Goal: Book appointment/travel/reservation

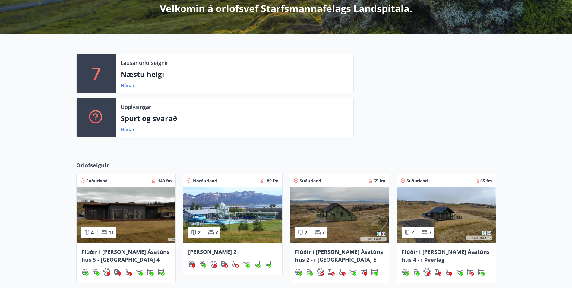
scroll to position [211, 0]
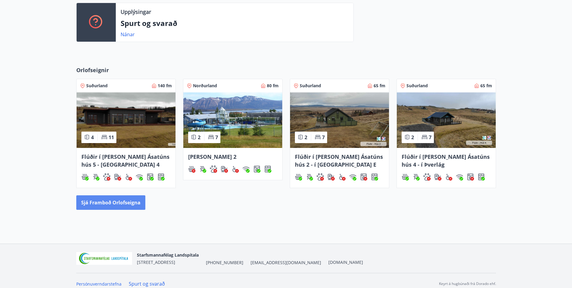
click at [128, 200] on button "Sjá framboð orlofseigna" at bounding box center [110, 202] width 69 height 14
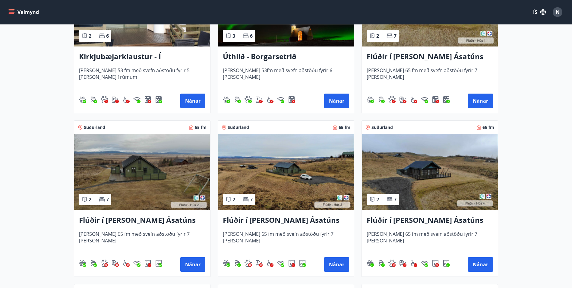
scroll to position [241, 0]
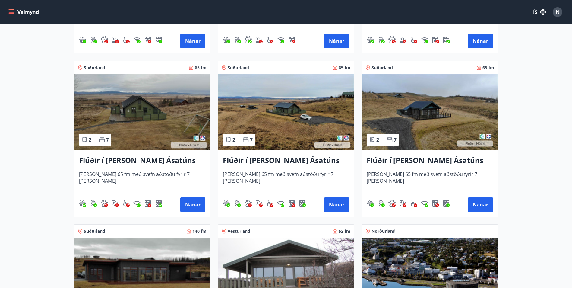
click at [146, 115] on img at bounding box center [142, 112] width 136 height 76
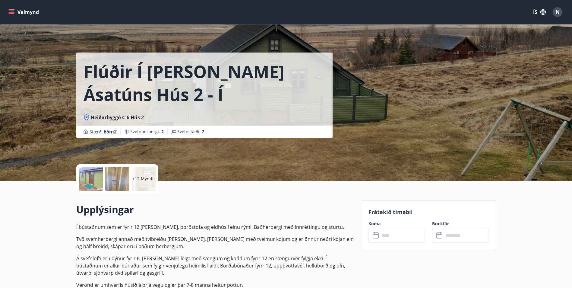
click at [410, 238] on input "text" at bounding box center [402, 235] width 45 height 15
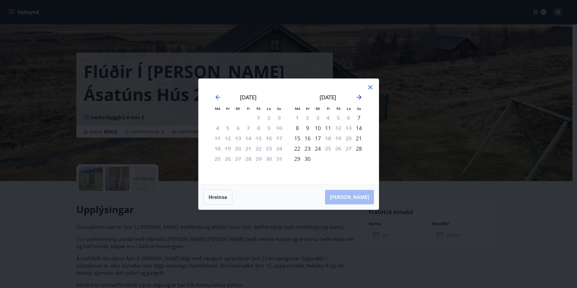
click at [358, 99] on icon "Move forward to switch to the next month." at bounding box center [358, 97] width 7 height 7
click at [359, 97] on icon "Move forward to switch to the next month." at bounding box center [358, 97] width 7 height 7
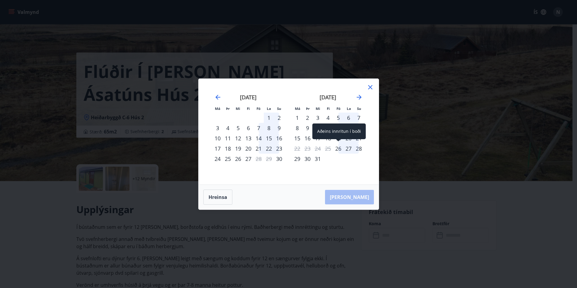
click at [342, 150] on div "26" at bounding box center [338, 148] width 10 height 10
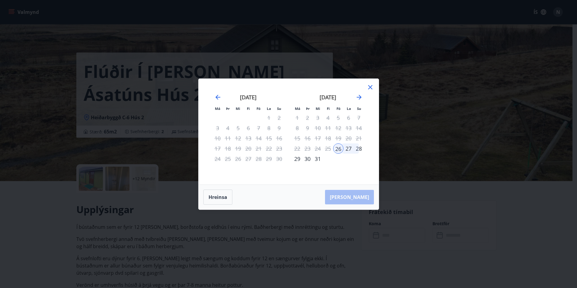
click at [298, 160] on div "29" at bounding box center [297, 159] width 10 height 10
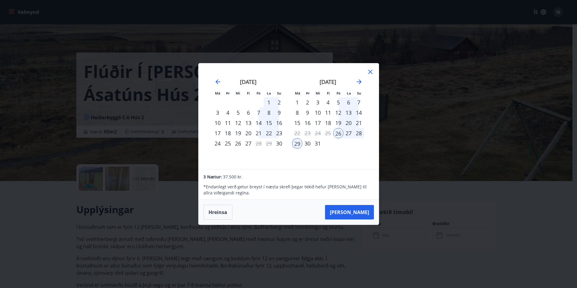
click at [373, 74] on icon at bounding box center [370, 71] width 7 height 7
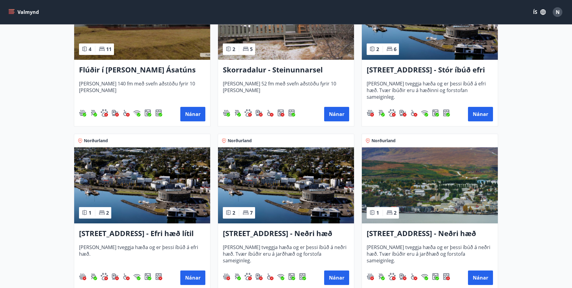
scroll to position [452, 0]
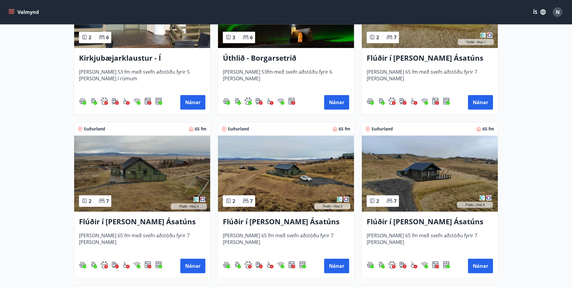
click at [160, 150] on img at bounding box center [142, 173] width 136 height 76
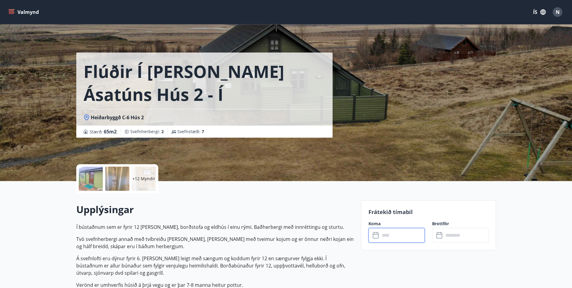
click at [398, 232] on input "text" at bounding box center [402, 235] width 45 height 15
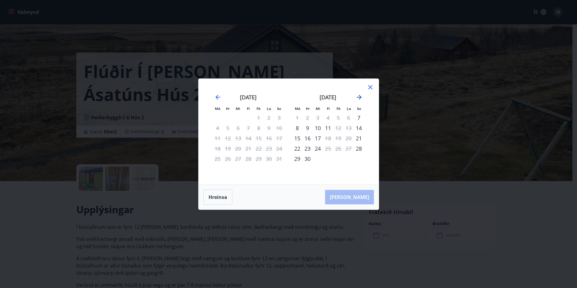
click at [356, 95] on icon "Move forward to switch to the next month." at bounding box center [358, 97] width 7 height 7
click at [371, 85] on icon at bounding box center [370, 87] width 7 height 7
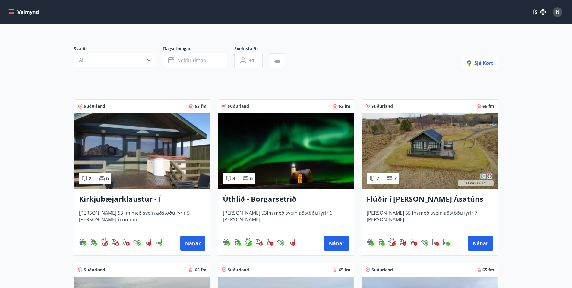
scroll to position [122, 0]
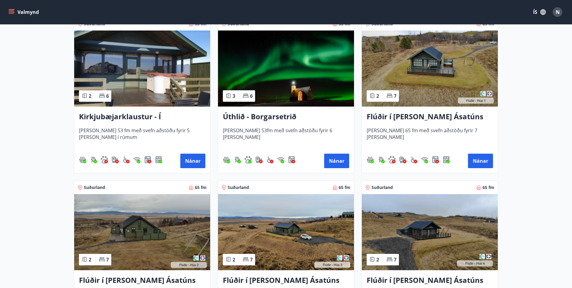
click at [452, 62] on img at bounding box center [430, 68] width 136 height 76
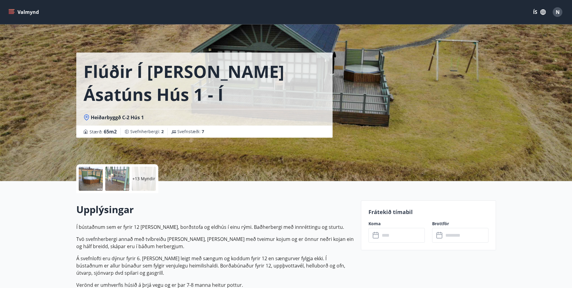
click at [408, 241] on input "text" at bounding box center [402, 235] width 45 height 15
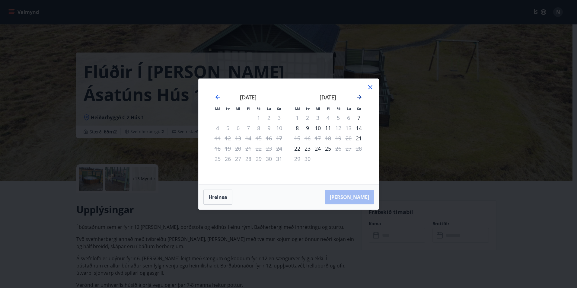
click at [358, 96] on icon "Move forward to switch to the next month." at bounding box center [358, 97] width 7 height 7
click at [361, 95] on icon "Move forward to switch to the next month." at bounding box center [358, 97] width 7 height 7
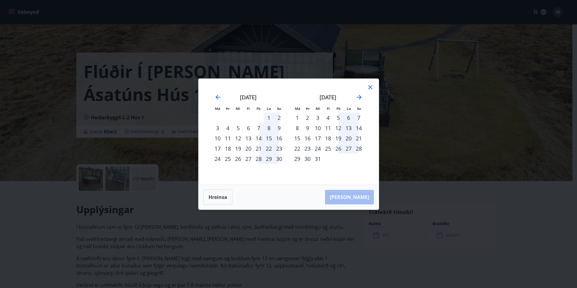
click at [338, 140] on div "19" at bounding box center [338, 138] width 10 height 10
click at [336, 149] on div "26" at bounding box center [338, 148] width 10 height 10
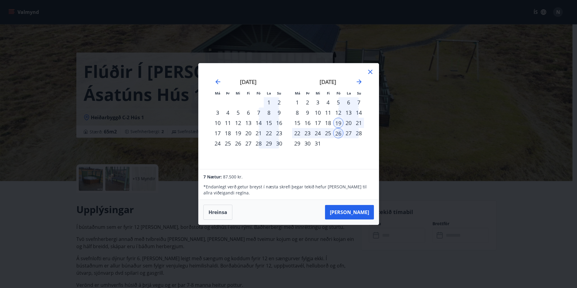
click at [371, 71] on icon at bounding box center [370, 71] width 7 height 7
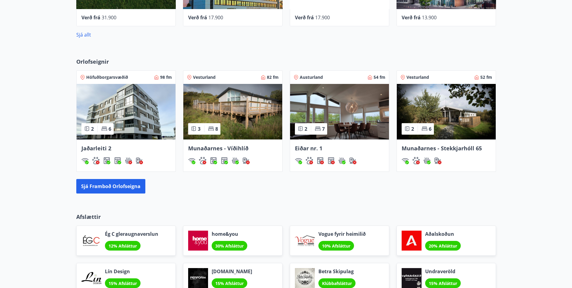
scroll to position [362, 0]
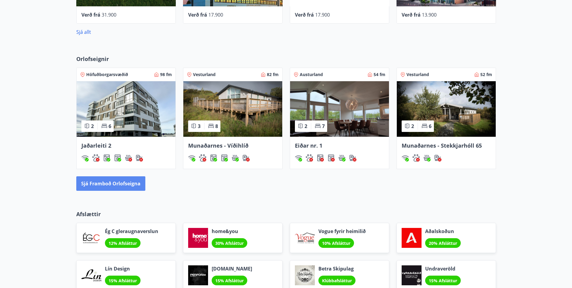
click at [130, 186] on button "Sjá framboð orlofseigna" at bounding box center [110, 183] width 69 height 14
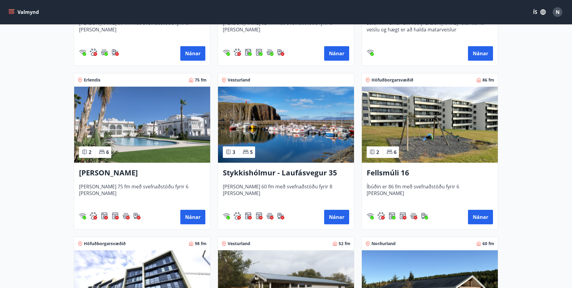
scroll to position [392, 0]
click at [301, 143] on img at bounding box center [286, 125] width 136 height 76
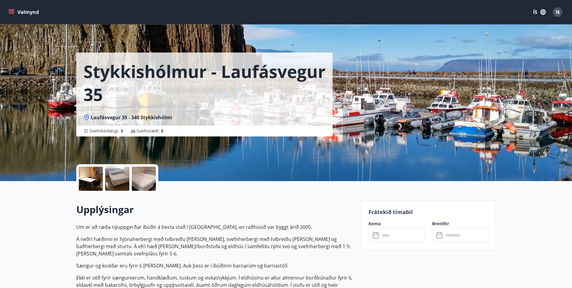
click at [408, 239] on input "text" at bounding box center [402, 235] width 45 height 15
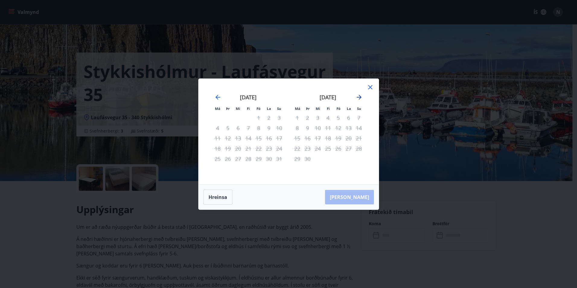
click at [360, 96] on icon "Move forward to switch to the next month." at bounding box center [359, 97] width 5 height 5
click at [358, 97] on icon "Move forward to switch to the next month." at bounding box center [359, 97] width 5 height 5
click at [368, 86] on icon at bounding box center [370, 87] width 7 height 7
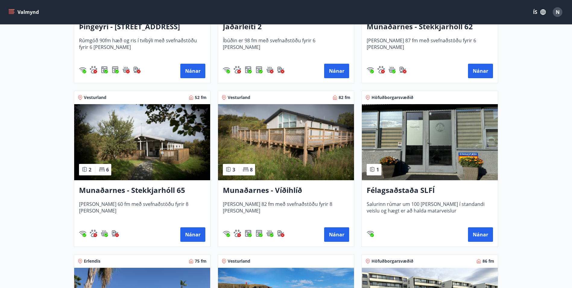
scroll to position [241, 0]
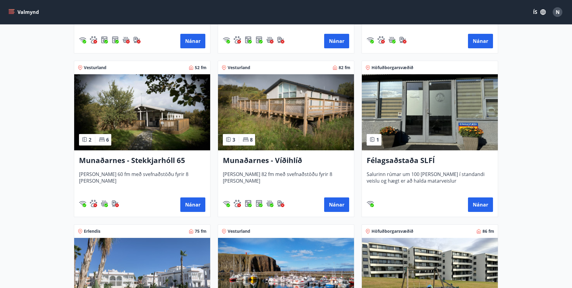
click at [332, 120] on img at bounding box center [286, 112] width 136 height 76
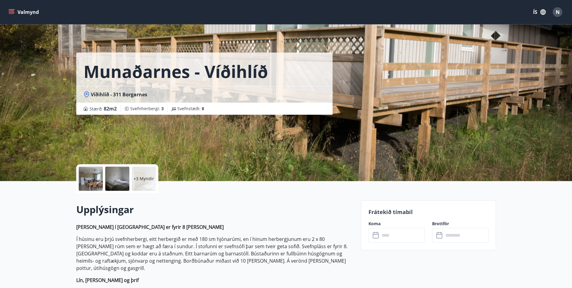
click at [413, 239] on input "text" at bounding box center [402, 235] width 45 height 15
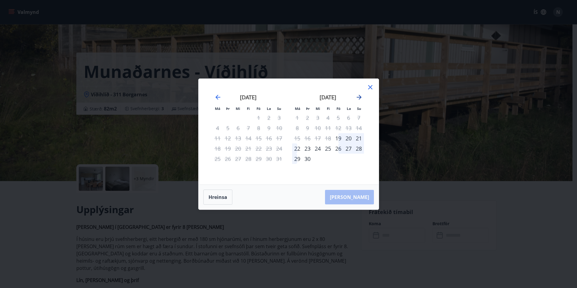
click at [357, 97] on icon "Move forward to switch to the next month." at bounding box center [359, 97] width 5 height 5
click at [372, 87] on icon at bounding box center [370, 87] width 7 height 7
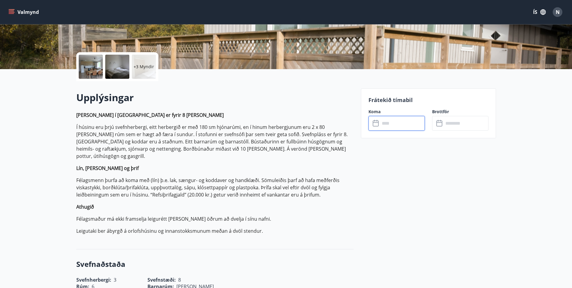
scroll to position [121, 0]
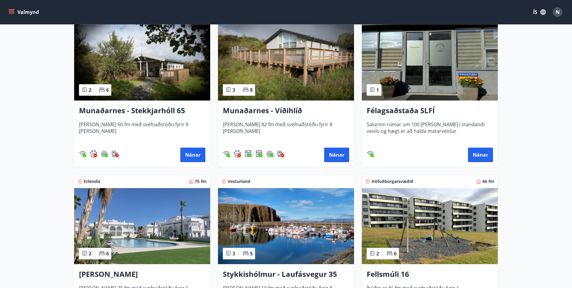
scroll to position [302, 0]
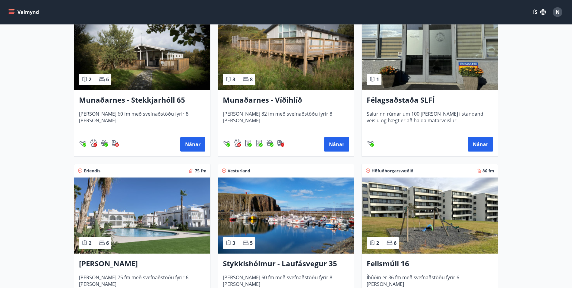
click at [177, 68] on img at bounding box center [142, 52] width 136 height 76
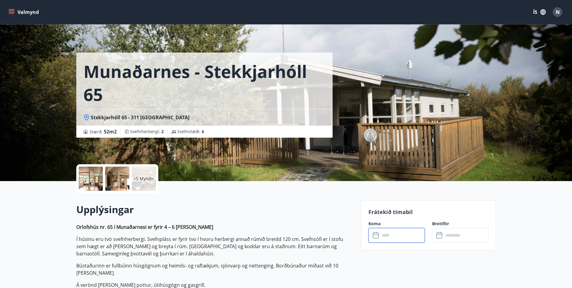
click at [401, 233] on input "text" at bounding box center [402, 235] width 45 height 15
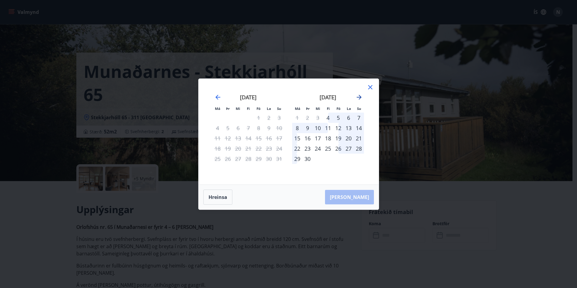
click at [359, 99] on icon "Move forward to switch to the next month." at bounding box center [358, 97] width 7 height 7
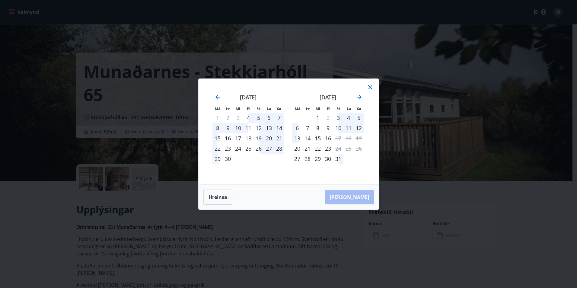
click at [370, 87] on icon at bounding box center [370, 87] width 1 height 1
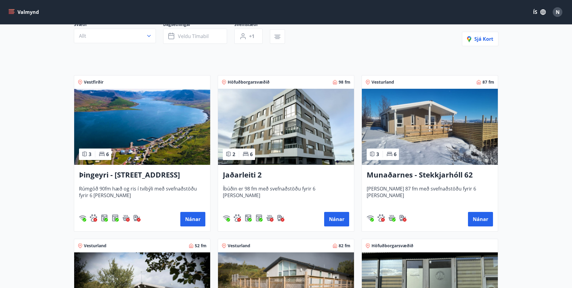
scroll to position [42, 0]
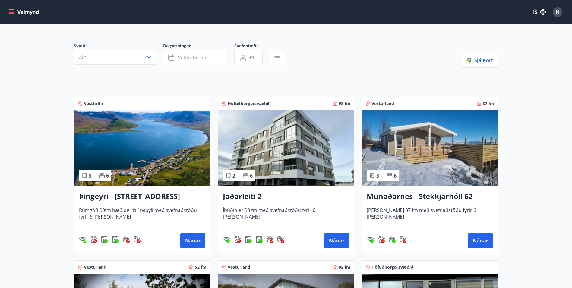
click at [455, 155] on img at bounding box center [430, 148] width 136 height 76
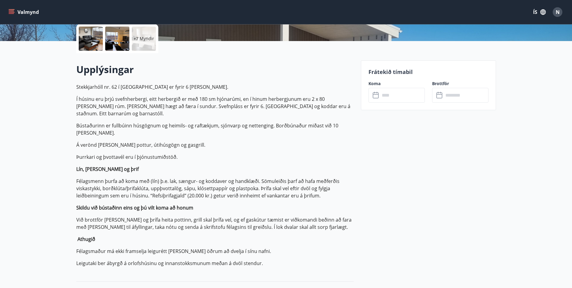
scroll to position [151, 0]
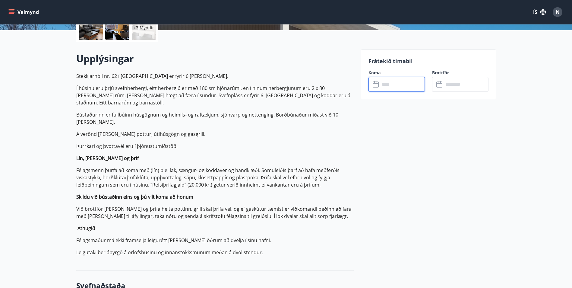
click at [400, 86] on input "text" at bounding box center [402, 84] width 45 height 15
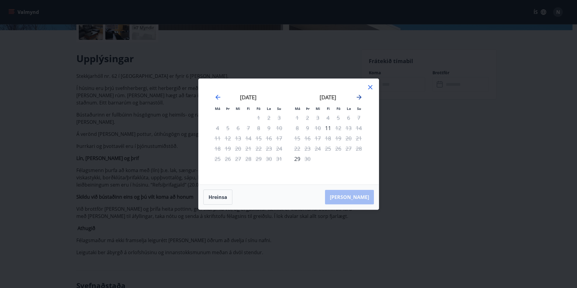
click at [360, 98] on icon "Move forward to switch to the next month." at bounding box center [359, 97] width 5 height 5
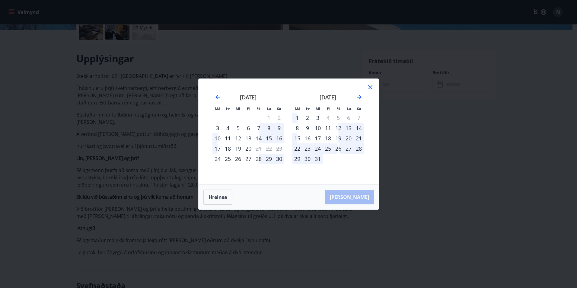
click at [339, 139] on div "19" at bounding box center [338, 138] width 10 height 10
click at [339, 147] on div "26" at bounding box center [338, 148] width 10 height 10
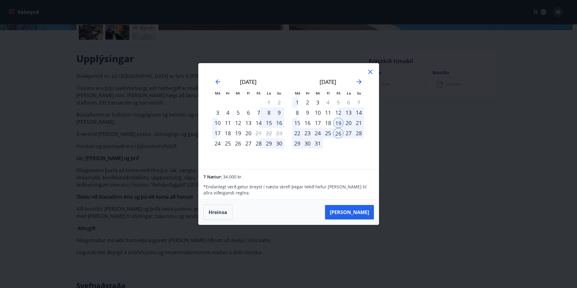
click at [372, 74] on icon at bounding box center [370, 71] width 7 height 7
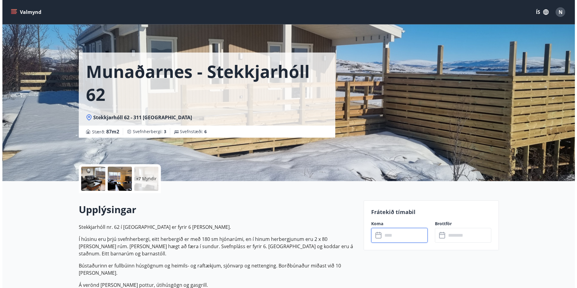
scroll to position [30, 0]
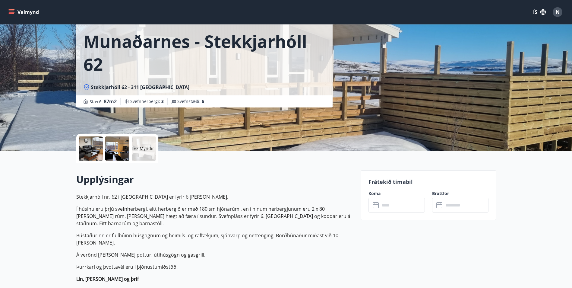
click at [148, 148] on p "+7 Myndir" at bounding box center [144, 148] width 21 height 6
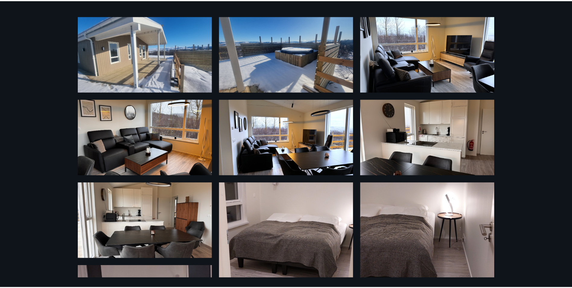
scroll to position [0, 0]
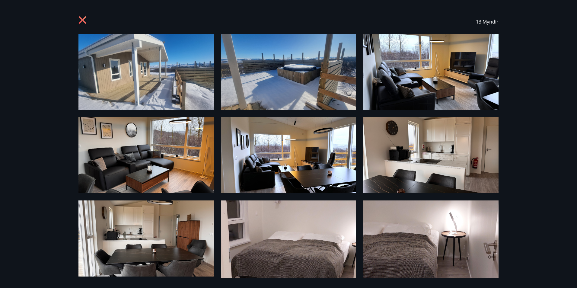
click at [85, 18] on icon at bounding box center [83, 20] width 8 height 8
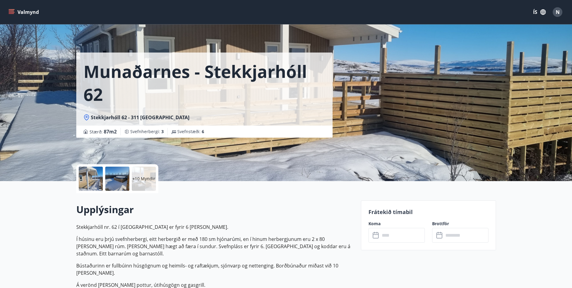
click at [409, 237] on input "text" at bounding box center [402, 235] width 45 height 15
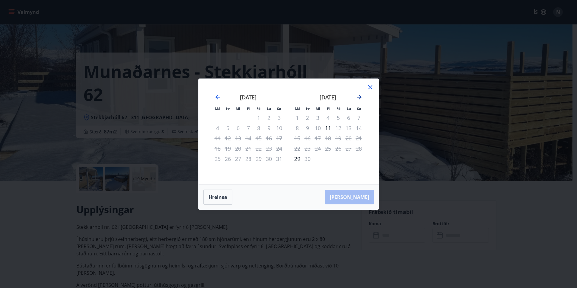
click at [360, 98] on icon "Move forward to switch to the next month." at bounding box center [359, 97] width 5 height 5
drag, startPoint x: 371, startPoint y: 86, endPoint x: 323, endPoint y: 75, distance: 49.4
click at [370, 86] on icon at bounding box center [370, 87] width 7 height 7
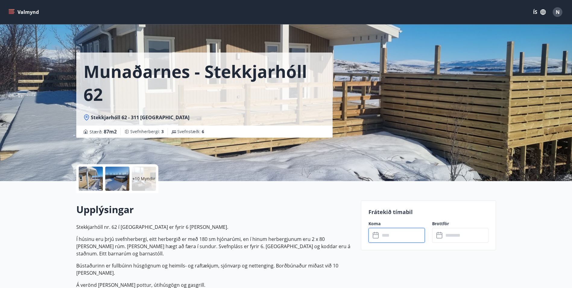
click at [154, 183] on div "+10 Myndir" at bounding box center [144, 179] width 24 height 24
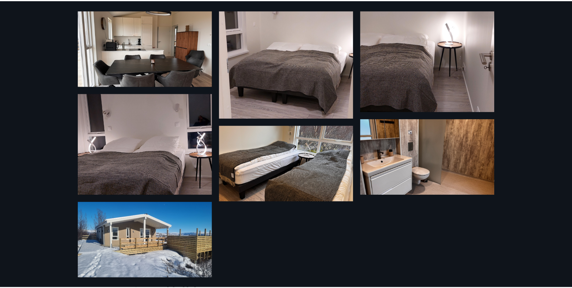
scroll to position [192, 0]
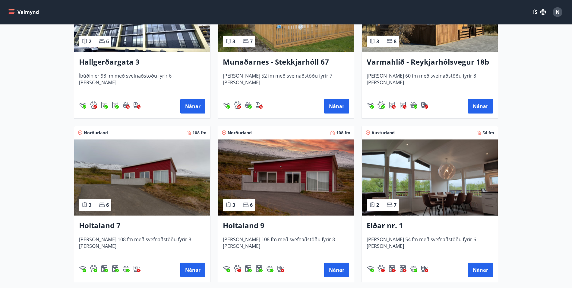
scroll to position [754, 0]
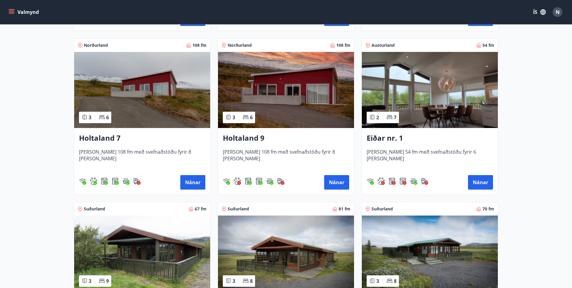
click at [279, 82] on img at bounding box center [286, 90] width 136 height 76
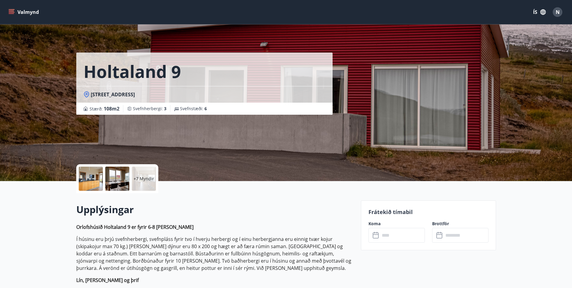
click at [144, 181] on p "+7 Myndir" at bounding box center [144, 179] width 21 height 6
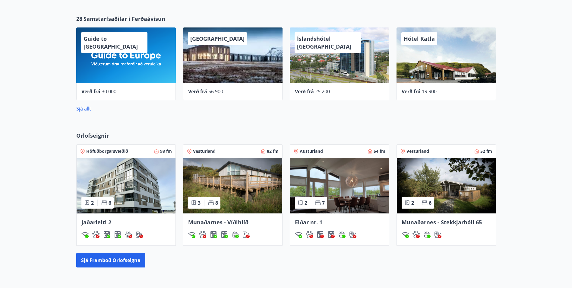
scroll to position [302, 0]
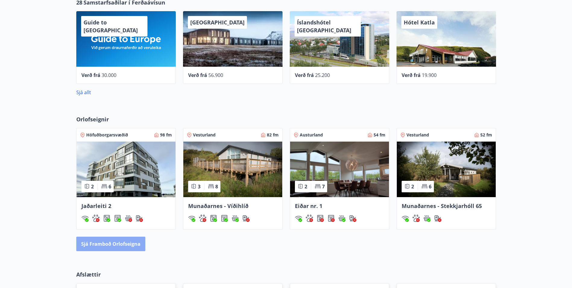
click at [136, 240] on button "Sjá framboð orlofseigna" at bounding box center [110, 244] width 69 height 14
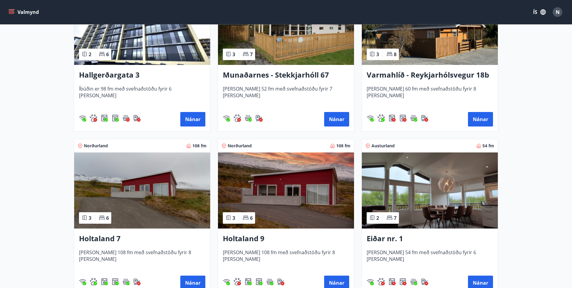
scroll to position [634, 0]
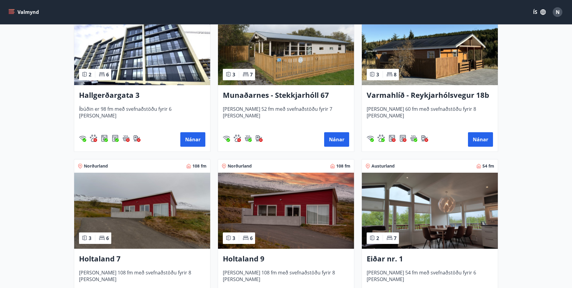
click at [301, 198] on img at bounding box center [286, 211] width 136 height 76
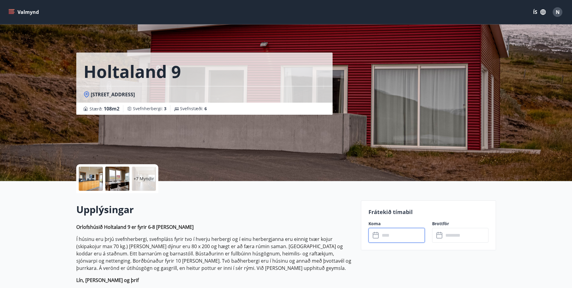
click at [391, 239] on input "text" at bounding box center [402, 235] width 45 height 15
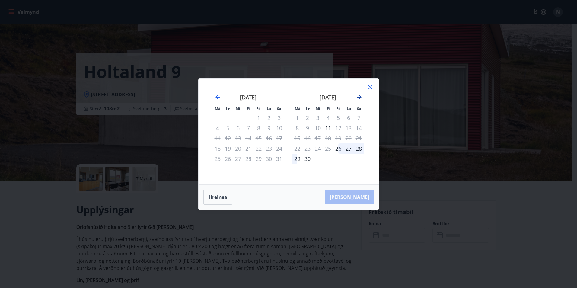
click at [358, 100] on icon "Move forward to switch to the next month." at bounding box center [358, 97] width 7 height 7
click at [358, 98] on icon "Move forward to switch to the next month." at bounding box center [358, 97] width 7 height 7
click at [360, 99] on icon "Move forward to switch to the next month." at bounding box center [358, 97] width 7 height 7
click at [370, 86] on icon at bounding box center [370, 87] width 7 height 7
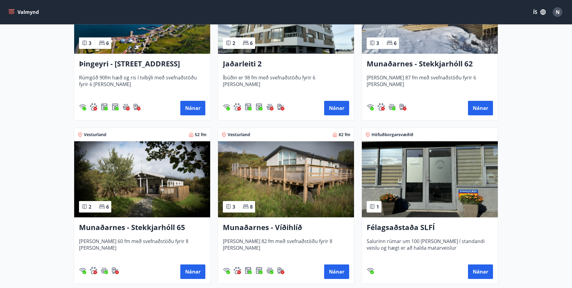
scroll to position [181, 0]
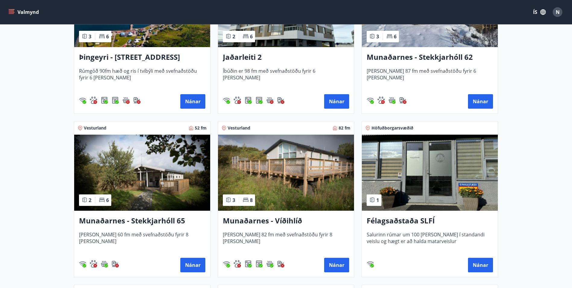
click at [177, 175] on img at bounding box center [142, 173] width 136 height 76
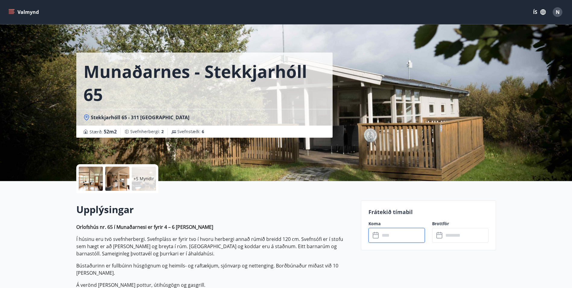
click at [405, 230] on input "text" at bounding box center [402, 235] width 45 height 15
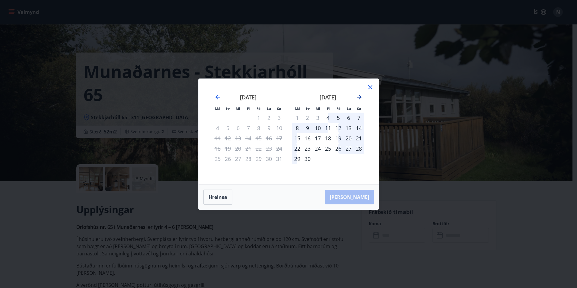
click at [361, 97] on icon "Move forward to switch to the next month." at bounding box center [359, 97] width 5 height 5
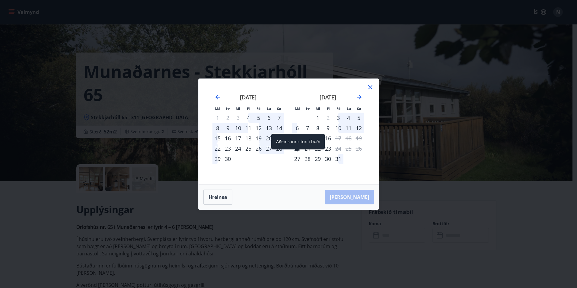
click at [294, 157] on div "27" at bounding box center [297, 159] width 10 height 10
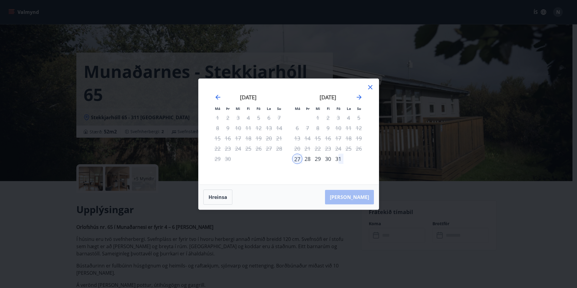
click at [308, 159] on div "28" at bounding box center [307, 159] width 10 height 10
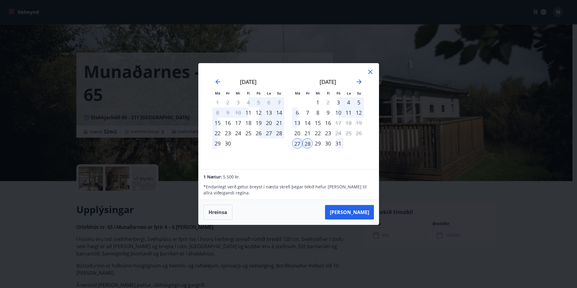
click at [319, 144] on div "29" at bounding box center [318, 143] width 10 height 10
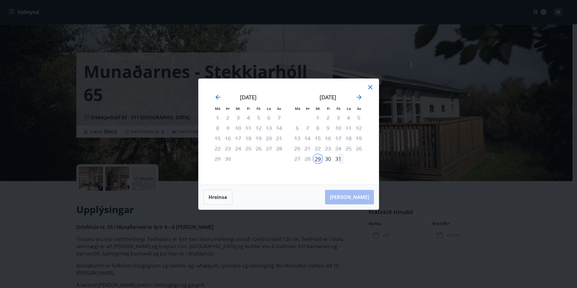
click at [369, 85] on icon at bounding box center [370, 87] width 7 height 7
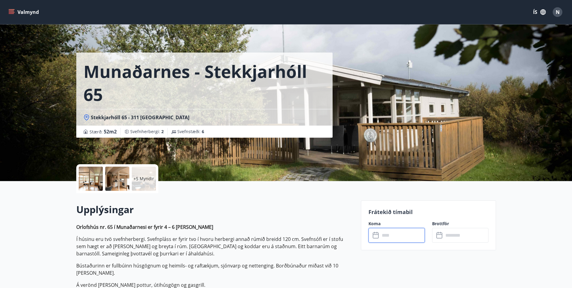
click at [390, 235] on input "text" at bounding box center [402, 235] width 45 height 15
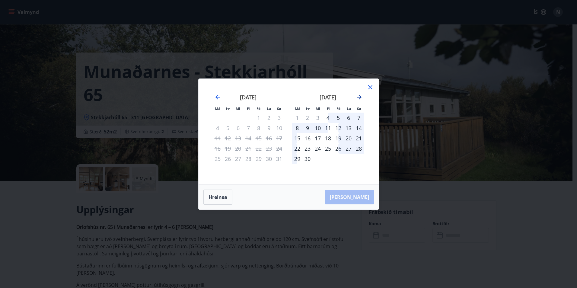
click at [357, 96] on icon "Move forward to switch to the next month." at bounding box center [358, 97] width 7 height 7
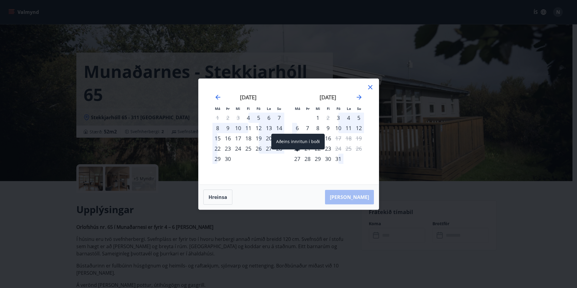
click at [295, 160] on div "27" at bounding box center [297, 159] width 10 height 10
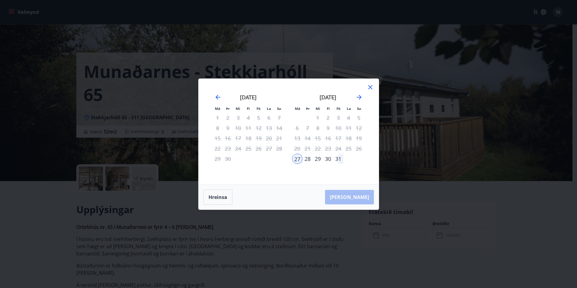
click at [318, 159] on div "29" at bounding box center [318, 159] width 10 height 10
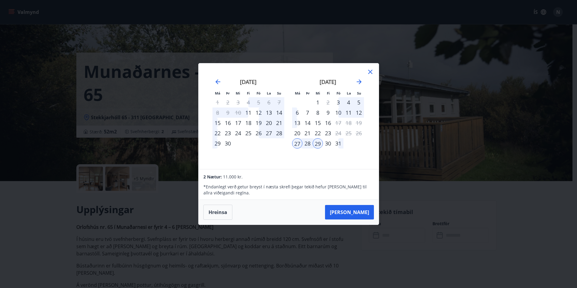
click at [373, 71] on icon at bounding box center [370, 71] width 7 height 7
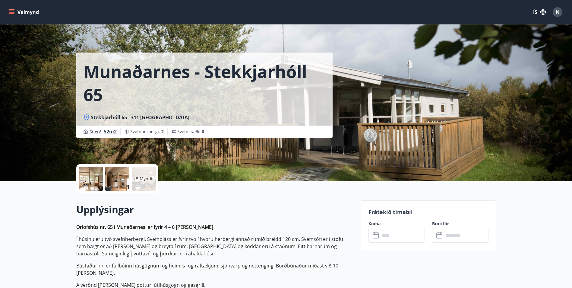
click at [147, 182] on div "+5 Myndir" at bounding box center [144, 179] width 24 height 24
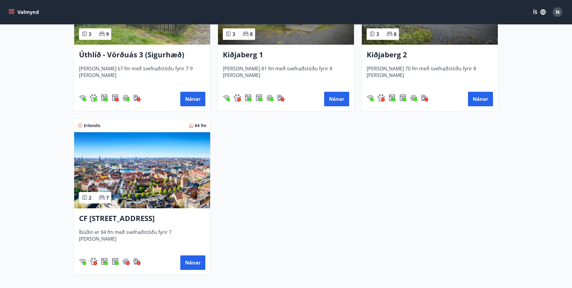
scroll to position [1007, 0]
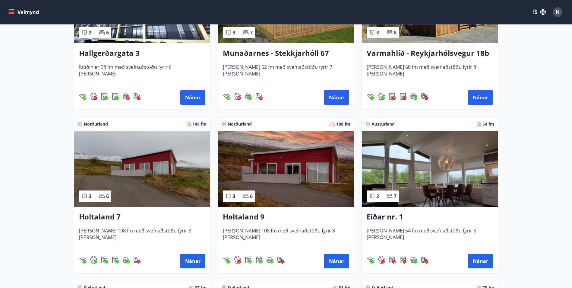
click at [290, 178] on img at bounding box center [286, 169] width 136 height 76
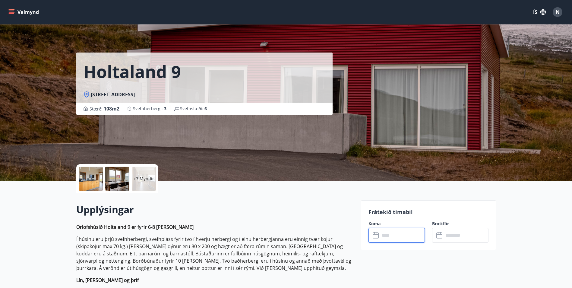
click at [401, 235] on input "text" at bounding box center [402, 235] width 45 height 15
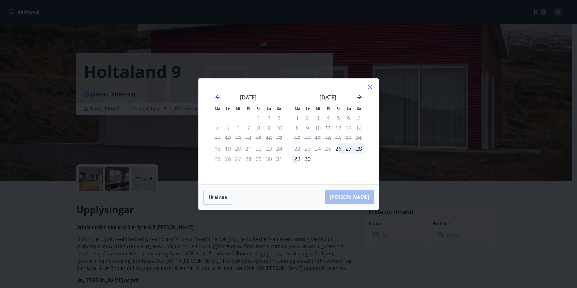
click at [356, 96] on icon "Move forward to switch to the next month." at bounding box center [358, 97] width 7 height 7
click at [355, 96] on div "[DATE] 1 2 3 4 5 6 7 8 9 10 11 12 13 14 15 16 17 18 19 20 21 22 23 24 25 26 27 …" at bounding box center [288, 131] width 165 height 91
click at [358, 96] on icon "Move forward to switch to the next month." at bounding box center [358, 97] width 7 height 7
click at [361, 95] on icon "Move forward to switch to the next month." at bounding box center [358, 97] width 7 height 7
click at [338, 139] on div "19" at bounding box center [338, 138] width 10 height 10
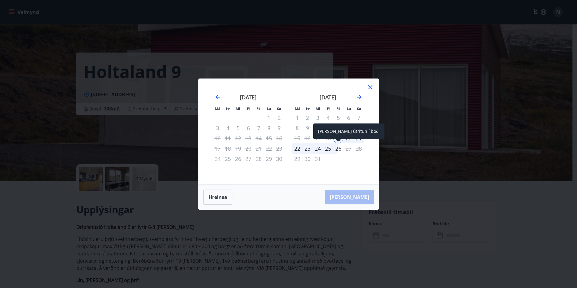
click at [336, 148] on div "26" at bounding box center [338, 148] width 10 height 10
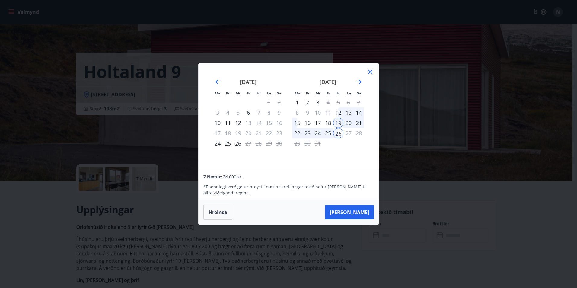
click at [316, 133] on div "24" at bounding box center [318, 133] width 10 height 10
click at [339, 122] on div "19" at bounding box center [338, 123] width 10 height 10
click at [369, 71] on icon at bounding box center [370, 72] width 4 height 4
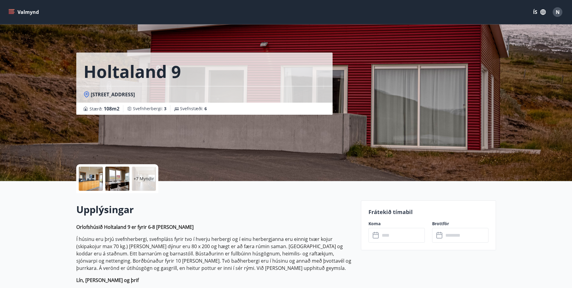
drag, startPoint x: 391, startPoint y: 244, endPoint x: 394, endPoint y: 239, distance: 6.2
click at [392, 243] on div "Frátekið tímabil Koma ​ ​ Brottför ​ ​" at bounding box center [428, 225] width 135 height 50
click at [394, 238] on input "text" at bounding box center [402, 235] width 45 height 15
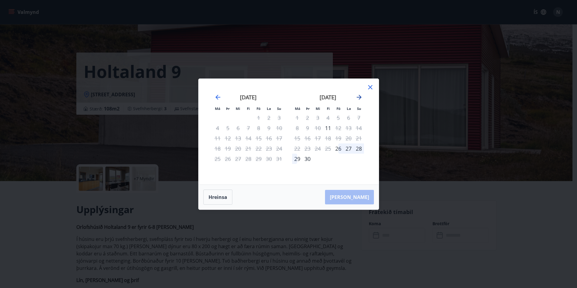
click at [357, 94] on icon "Move forward to switch to the next month." at bounding box center [358, 97] width 7 height 7
click at [342, 138] on div "19" at bounding box center [338, 138] width 10 height 10
click at [297, 148] on div "22" at bounding box center [297, 148] width 10 height 10
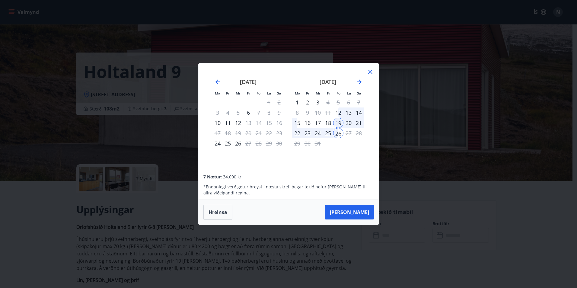
click at [367, 70] on icon at bounding box center [370, 71] width 7 height 7
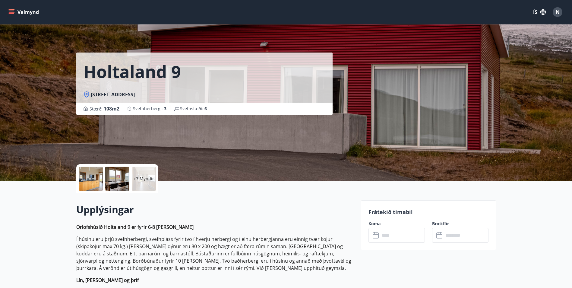
click at [148, 174] on div "+7 Myndir" at bounding box center [144, 179] width 24 height 24
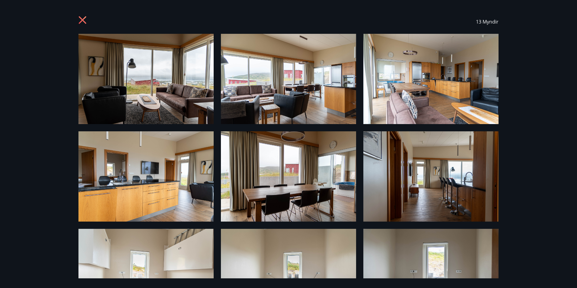
click at [83, 20] on icon at bounding box center [83, 20] width 8 height 8
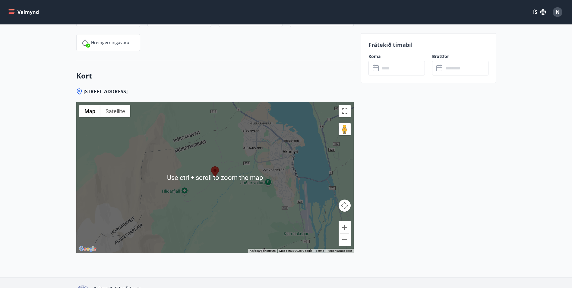
scroll to position [894, 0]
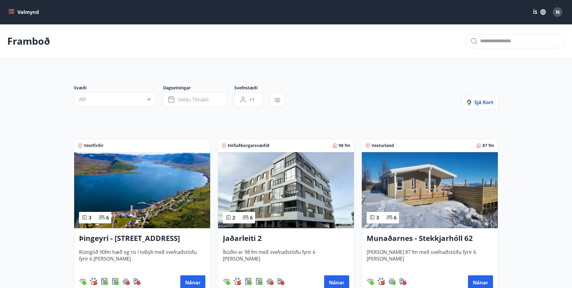
click at [298, 97] on div "Svæði Allt Dagsetningar Veldu tímabil Svefnstæði +1 Sjá kort" at bounding box center [286, 97] width 425 height 25
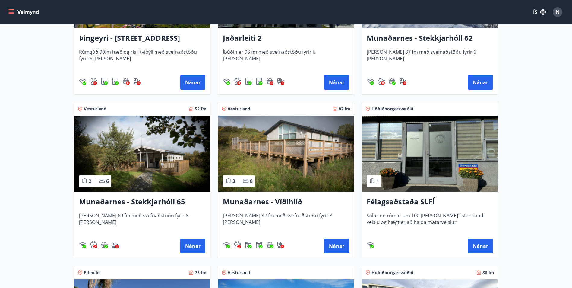
scroll to position [211, 0]
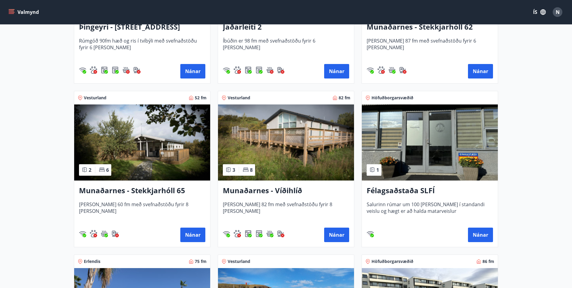
click at [317, 136] on img at bounding box center [286, 142] width 136 height 76
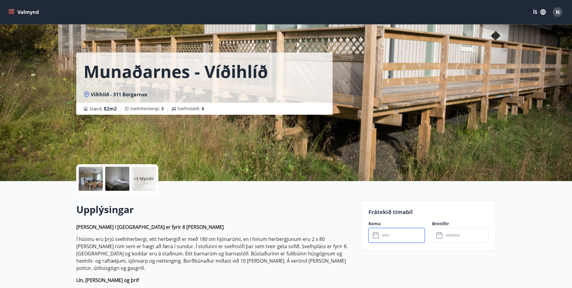
click at [407, 237] on input "text" at bounding box center [402, 235] width 45 height 15
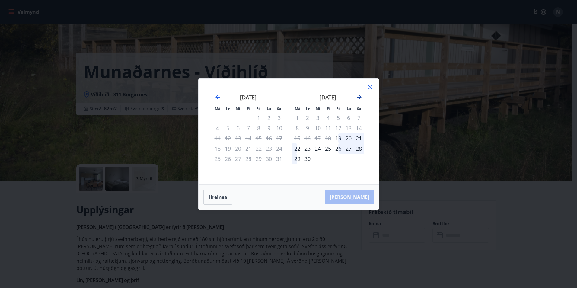
click at [356, 97] on icon "Move forward to switch to the next month." at bounding box center [358, 97] width 7 height 7
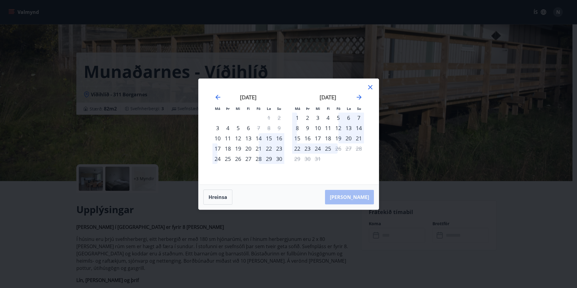
click at [340, 139] on div "19" at bounding box center [338, 138] width 10 height 10
click at [371, 84] on icon at bounding box center [370, 87] width 7 height 7
